Goal: Task Accomplishment & Management: Use online tool/utility

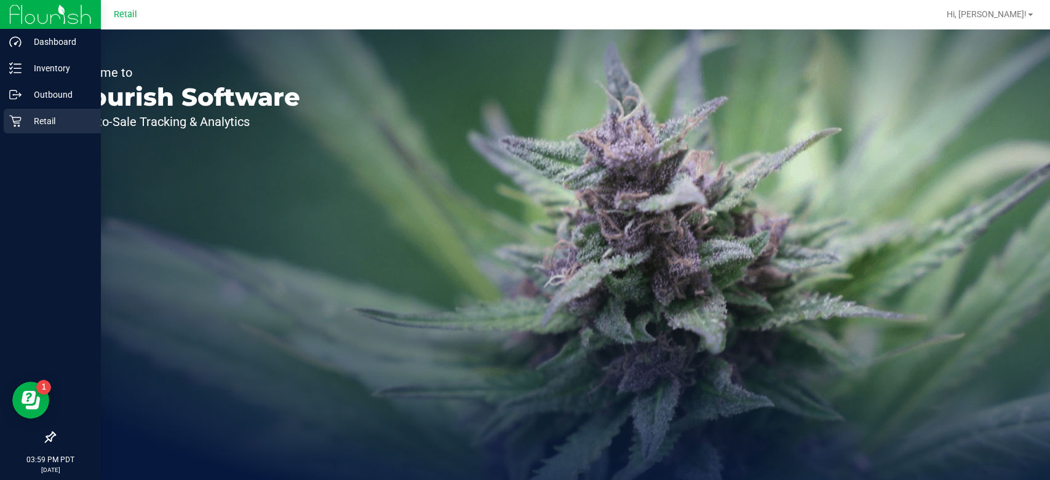
click at [12, 130] on div "Retail" at bounding box center [52, 121] width 97 height 25
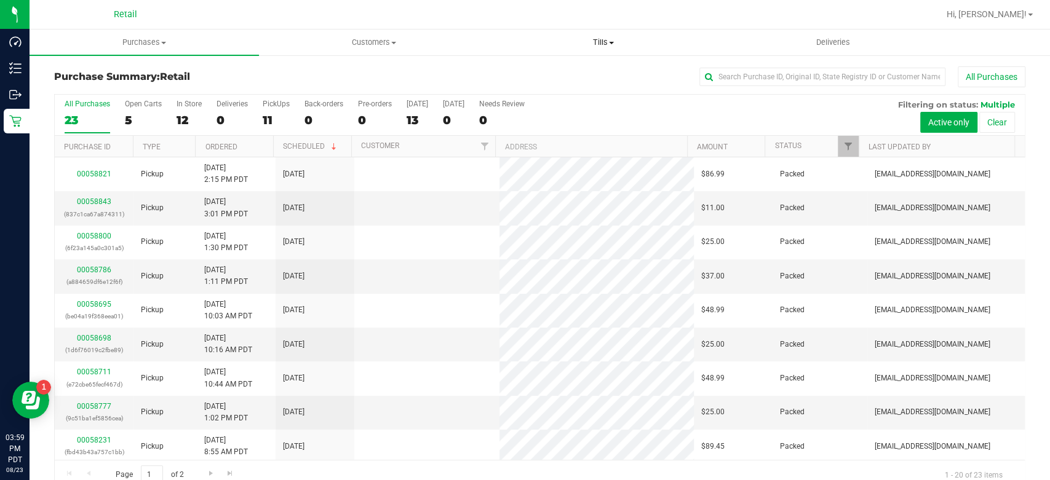
click at [607, 41] on span "Tills" at bounding box center [603, 42] width 228 height 11
click at [590, 80] on li "Manage tills" at bounding box center [603, 74] width 229 height 15
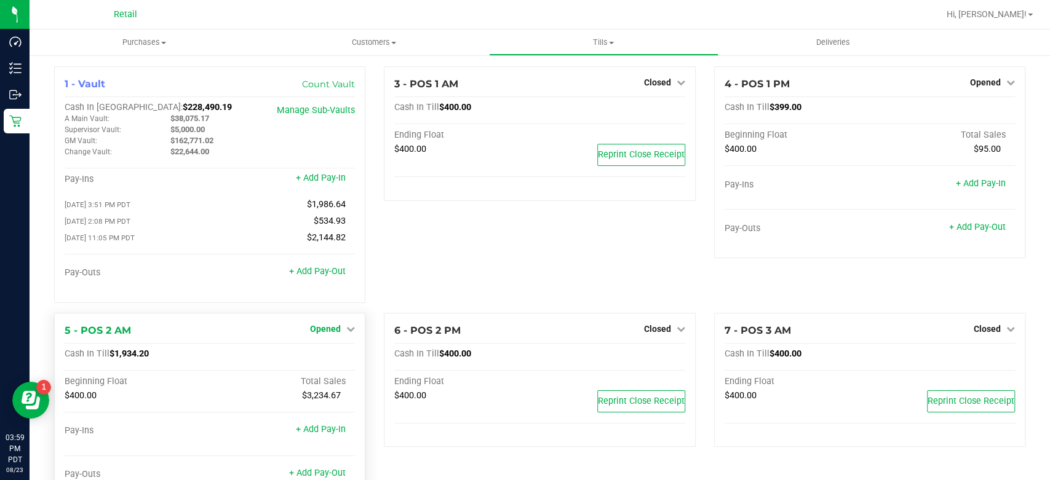
click at [333, 331] on span "Opened" at bounding box center [325, 329] width 31 height 10
click at [341, 355] on div "Close Till" at bounding box center [327, 354] width 91 height 15
click at [322, 358] on link "Close Till" at bounding box center [327, 354] width 33 height 10
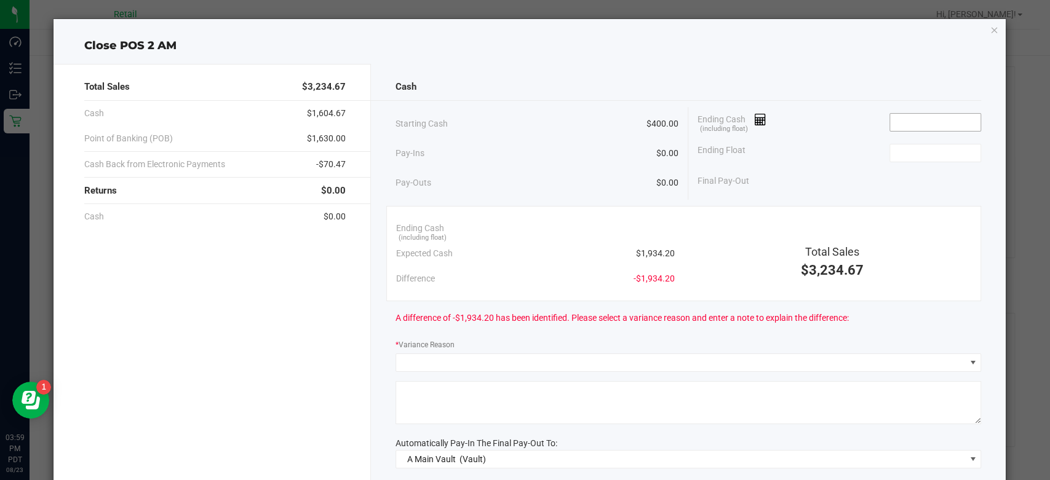
click at [932, 117] on input at bounding box center [935, 122] width 90 height 17
click at [897, 122] on input "1923.31" at bounding box center [935, 122] width 90 height 17
click at [922, 153] on input at bounding box center [935, 153] width 90 height 17
type input "$1,933.31"
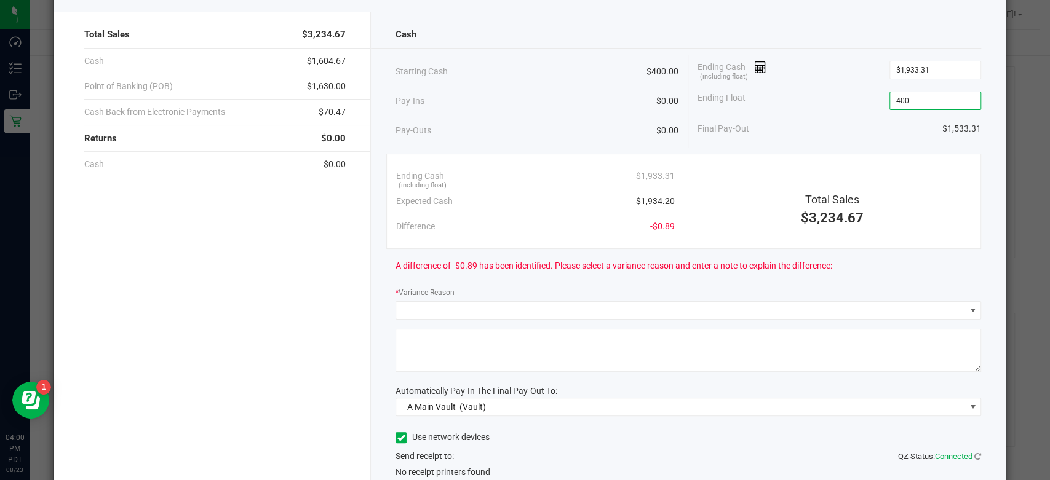
click at [576, 336] on textarea at bounding box center [687, 350] width 585 height 43
type input "$400.00"
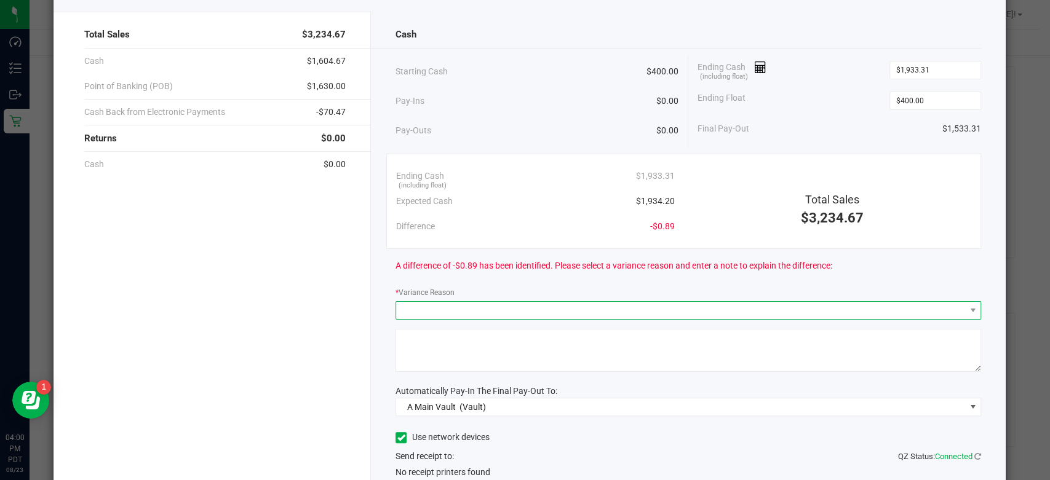
click at [579, 302] on span at bounding box center [680, 310] width 569 height 17
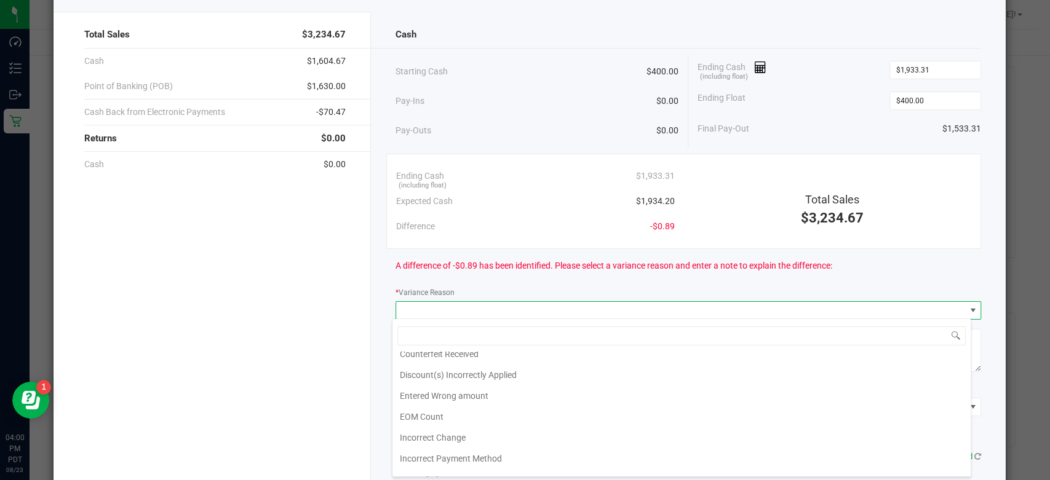
scroll to position [30, 0]
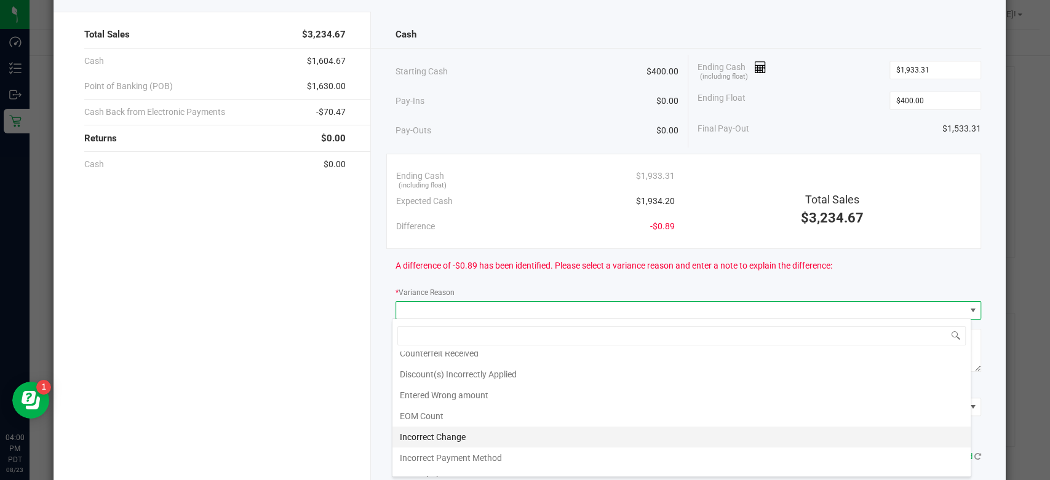
click at [485, 429] on li "Incorrect Change" at bounding box center [681, 437] width 578 height 21
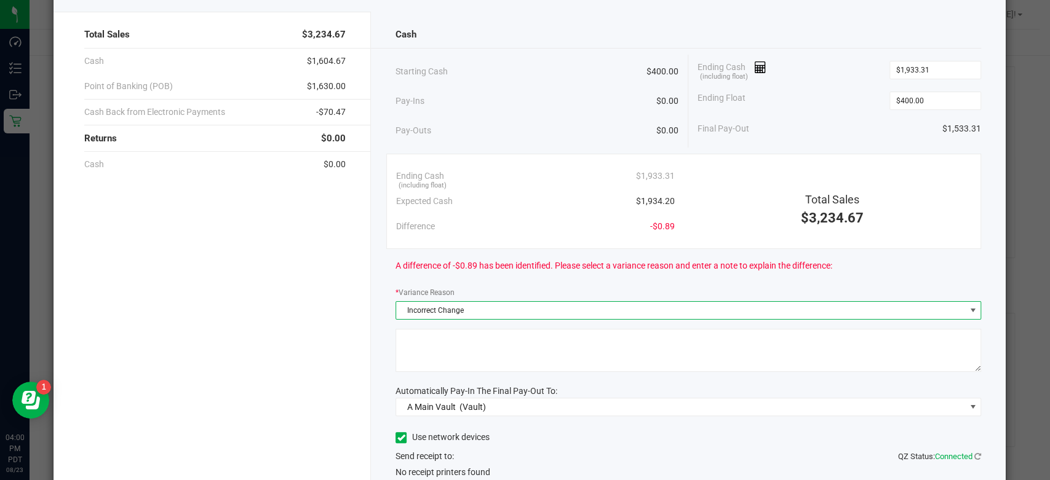
click at [525, 357] on textarea at bounding box center [687, 350] width 585 height 43
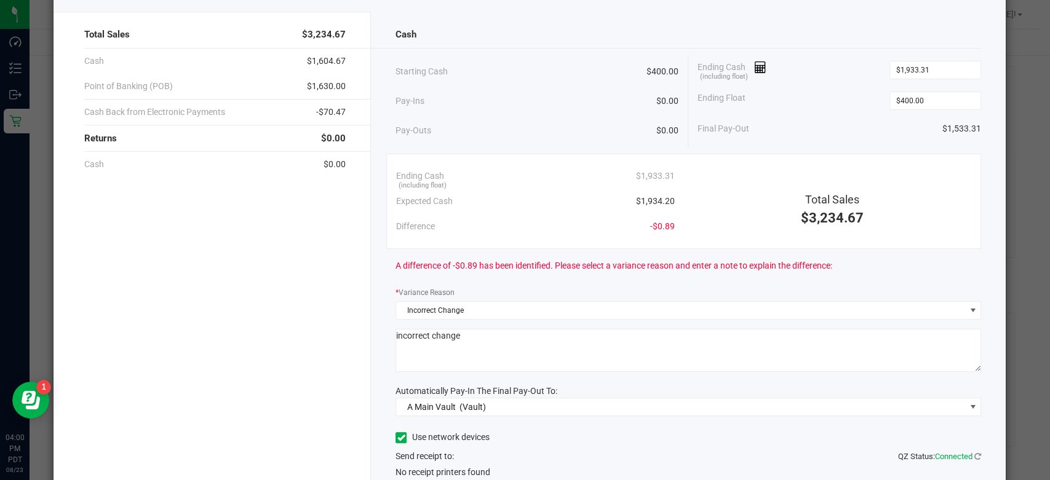
scroll to position [149, 0]
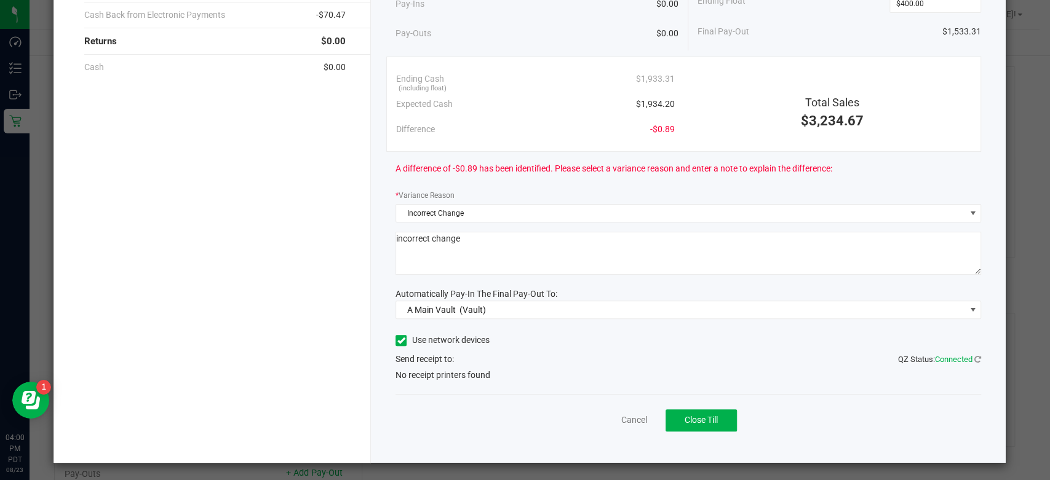
type textarea "incorrect change"
click at [504, 336] on div "Use network devices" at bounding box center [687, 340] width 585 height 18
click at [400, 341] on icon at bounding box center [401, 341] width 8 height 0
click at [0, 0] on input "Use network devices" at bounding box center [0, 0] width 0 height 0
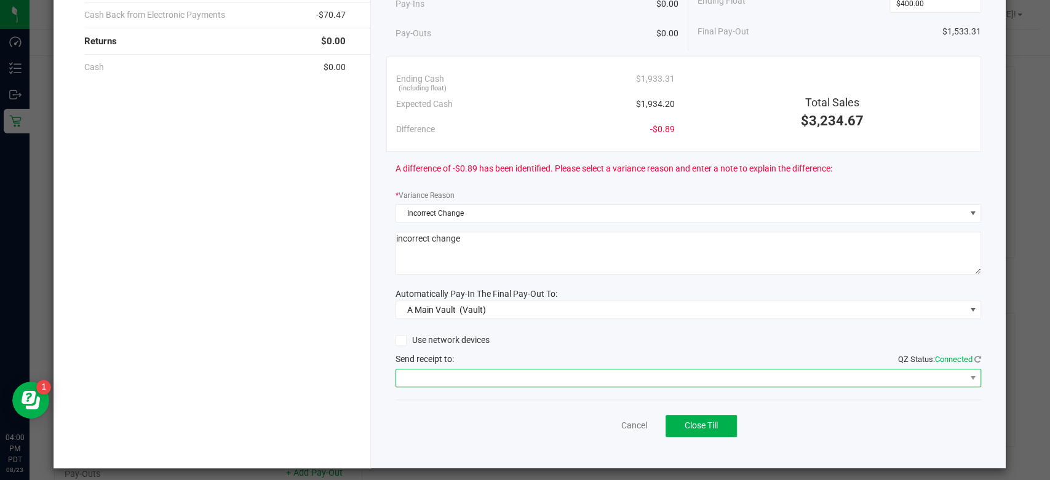
click at [469, 379] on span at bounding box center [680, 378] width 569 height 17
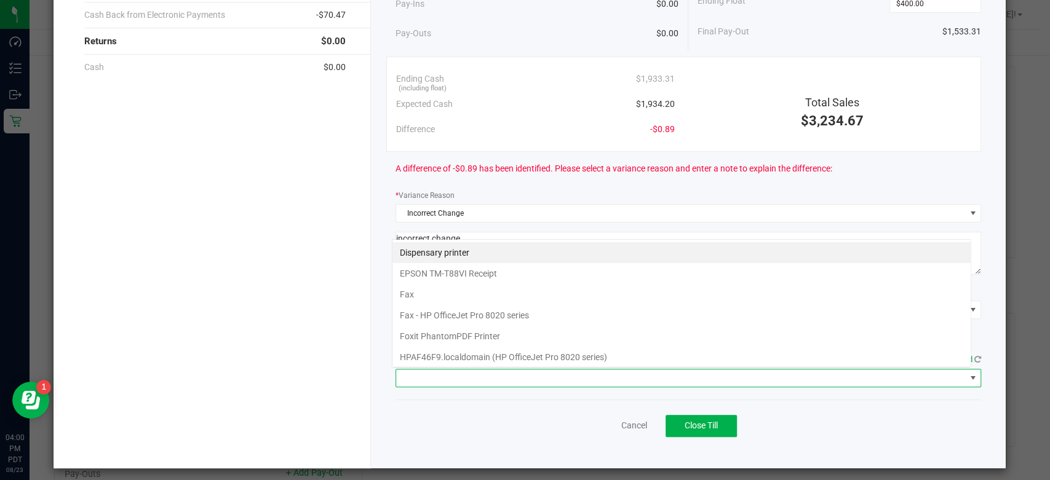
scroll to position [18, 579]
click at [499, 244] on printer "Dispensary printer" at bounding box center [681, 252] width 578 height 21
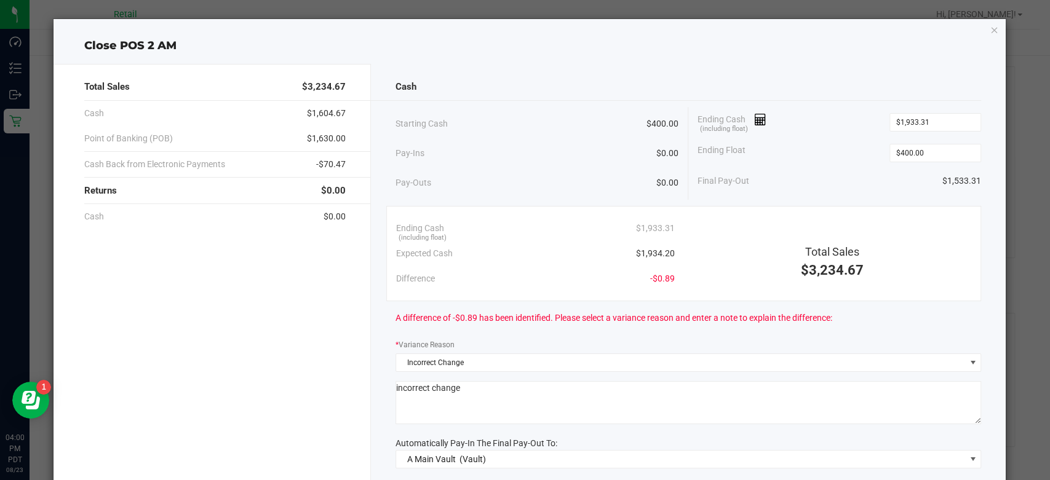
scroll to position [155, 0]
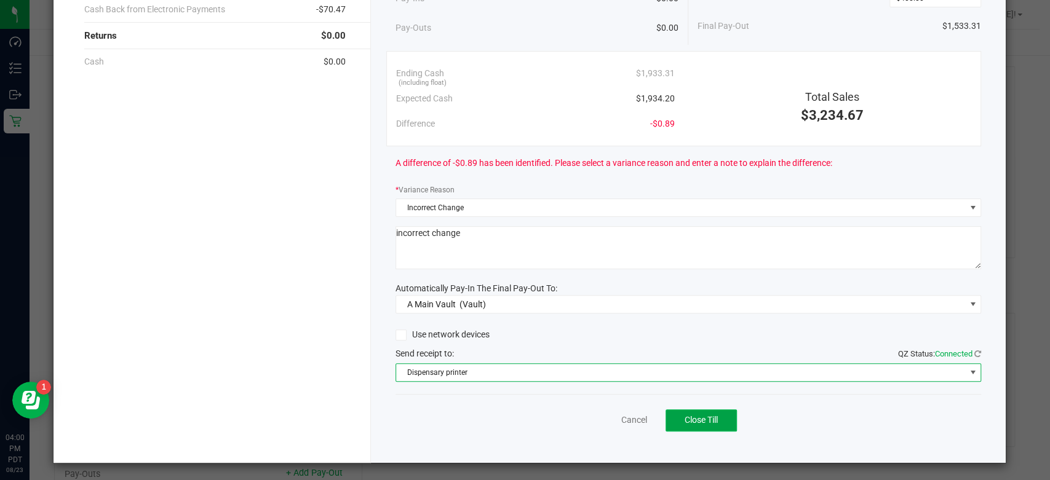
click at [702, 416] on span "Close Till" at bounding box center [700, 420] width 33 height 10
click at [477, 372] on span "Dispensary printer" at bounding box center [680, 372] width 569 height 17
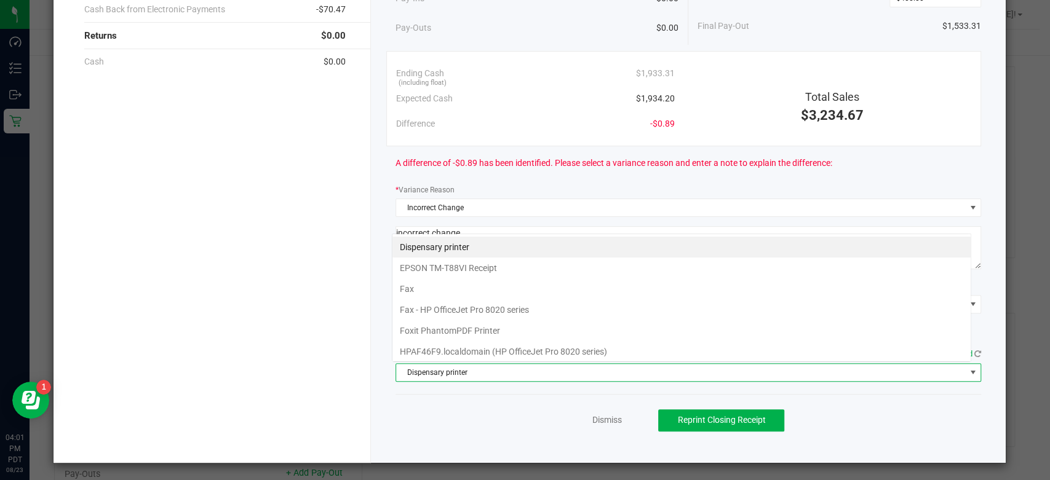
scroll to position [18, 579]
click at [448, 267] on Receipt "EPSON TM-T88VI Receipt" at bounding box center [681, 268] width 578 height 21
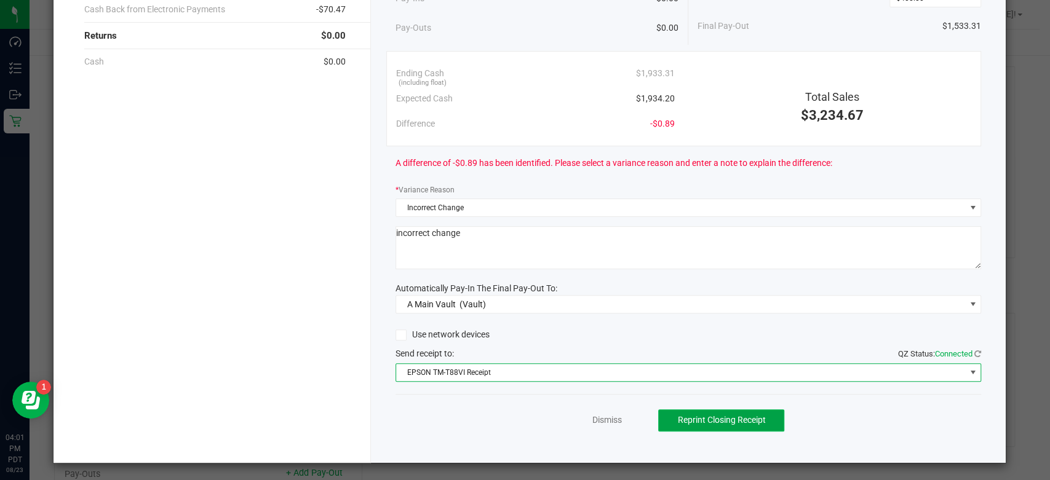
click at [755, 419] on span "Reprint Closing Receipt" at bounding box center [721, 420] width 88 height 10
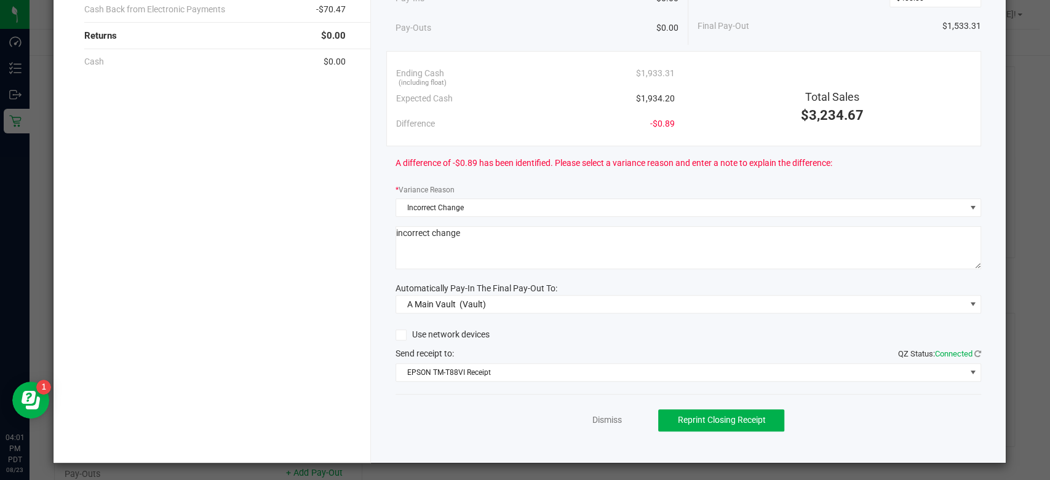
scroll to position [0, 0]
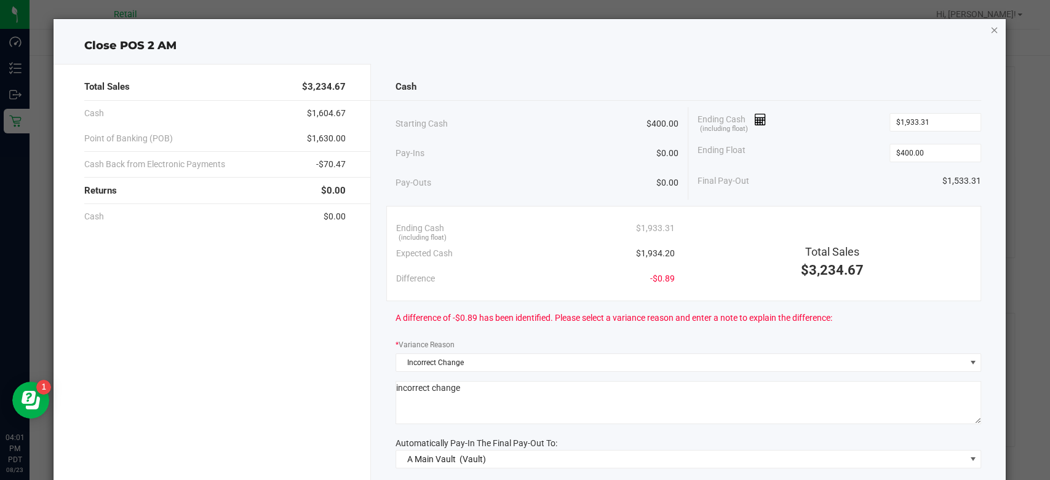
click at [989, 33] on icon "button" at bounding box center [993, 29] width 9 height 15
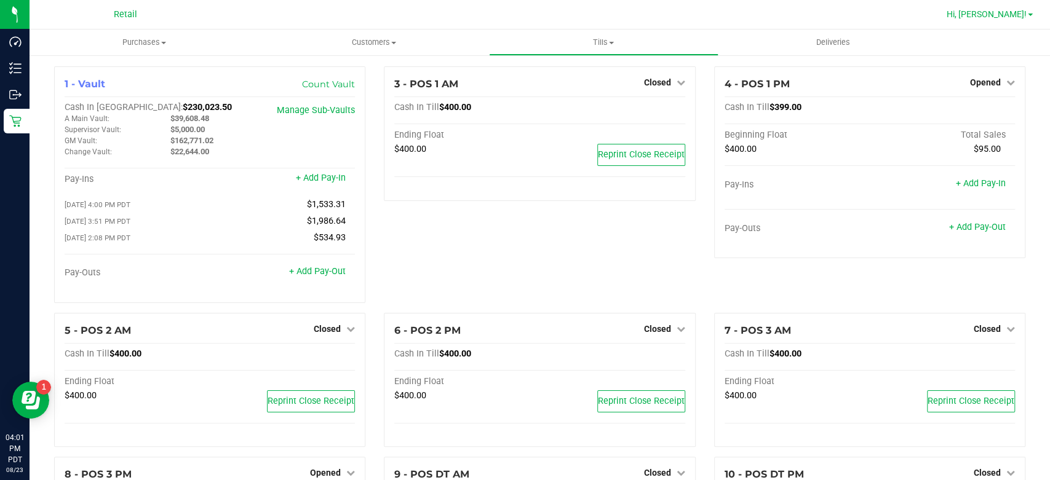
click at [1004, 9] on span "Hi, [PERSON_NAME]!" at bounding box center [986, 14] width 80 height 10
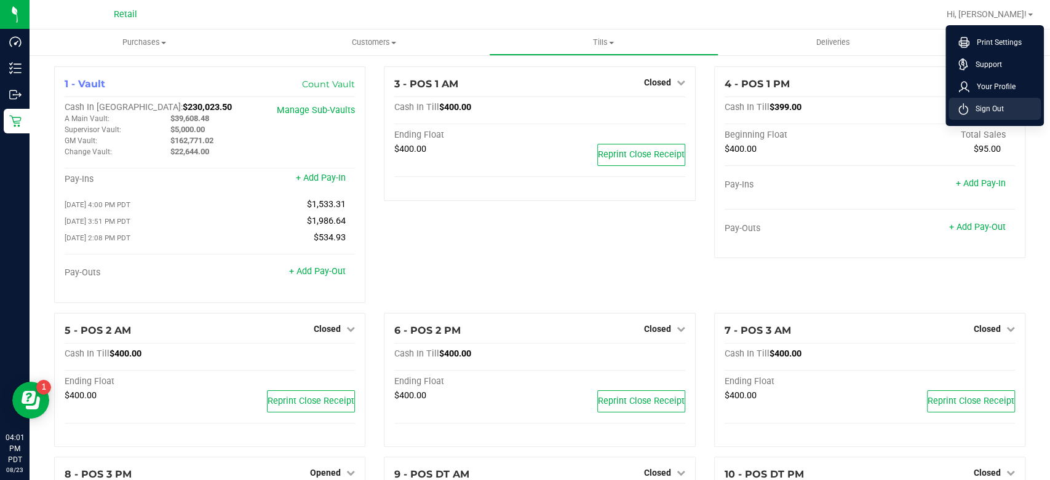
click at [983, 113] on span "Sign Out" at bounding box center [986, 109] width 36 height 12
